Goal: Task Accomplishment & Management: Complete application form

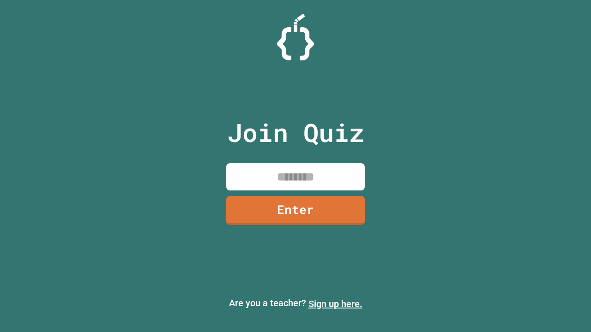
click at [335, 304] on link "Sign up here." at bounding box center [335, 304] width 54 height 11
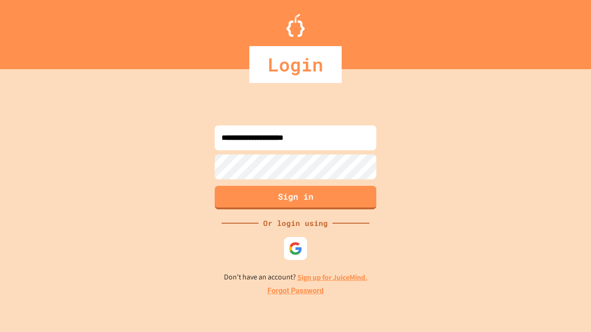
type input "**********"
